Goal: Transaction & Acquisition: Purchase product/service

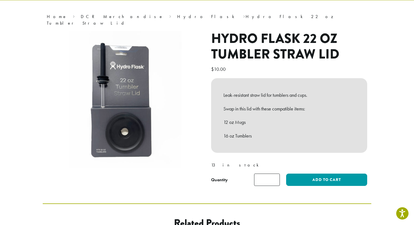
scroll to position [37, 0]
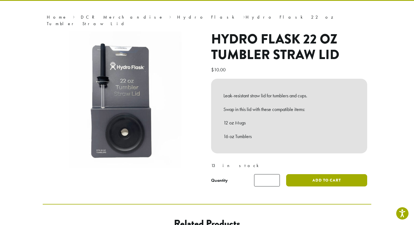
click at [288, 174] on button "Add to cart" at bounding box center [326, 180] width 81 height 12
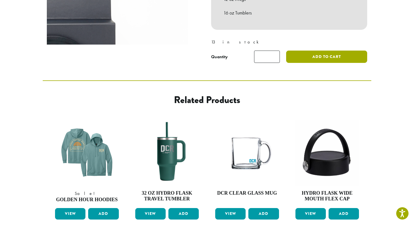
scroll to position [176, 0]
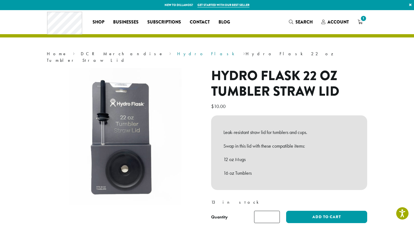
click at [177, 53] on link "Hydro Flask" at bounding box center [207, 54] width 60 height 6
